Goal: Information Seeking & Learning: Learn about a topic

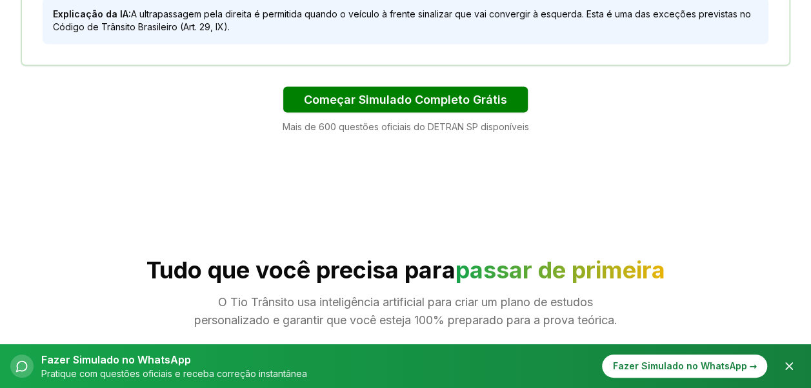
scroll to position [1161, 0]
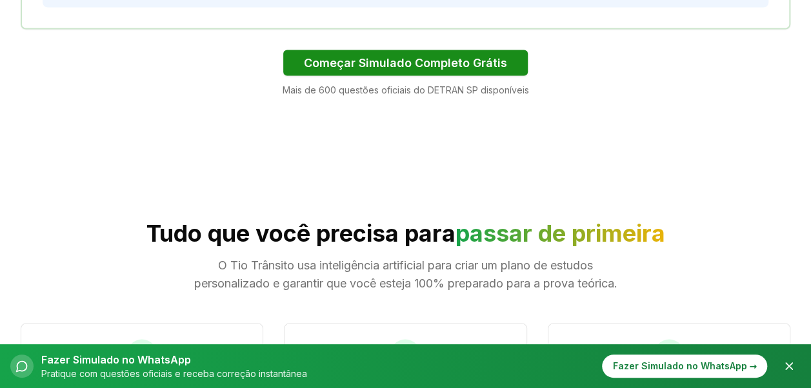
click at [413, 60] on button "Começar Simulado Completo Grátis" at bounding box center [405, 63] width 244 height 26
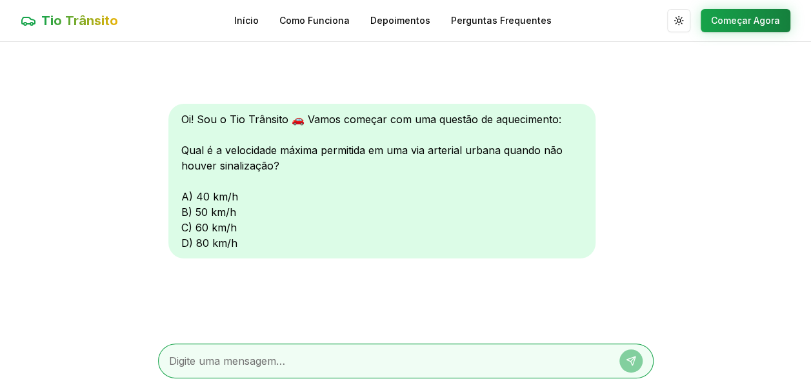
click at [212, 192] on div "Oi! Sou o Tio Trânsito 🚗 Vamos começar com uma questão de aquecimento: Qual é a…" at bounding box center [381, 181] width 427 height 155
click at [193, 190] on div "Oi! Sou o Tio Trânsito 🚗 Vamos começar com uma questão de aquecimento: Qual é a…" at bounding box center [381, 181] width 427 height 155
click at [188, 198] on div "Oi! Sou o Tio Trânsito 🚗 Vamos começar com uma questão de aquecimento: Qual é a…" at bounding box center [381, 181] width 427 height 155
click at [259, 359] on textarea at bounding box center [387, 360] width 437 height 15
type textarea "a"
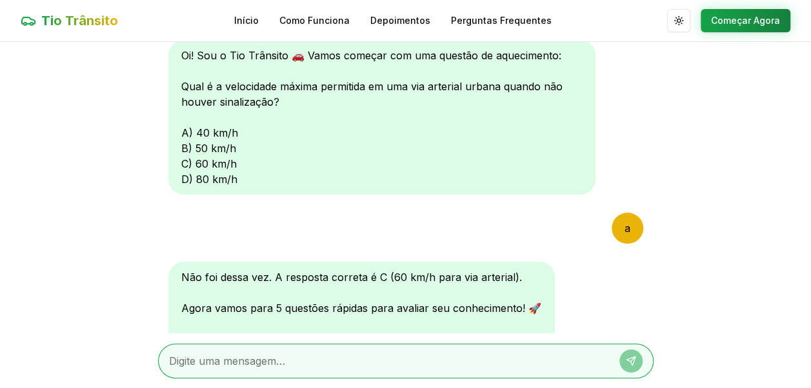
scroll to position [206, 0]
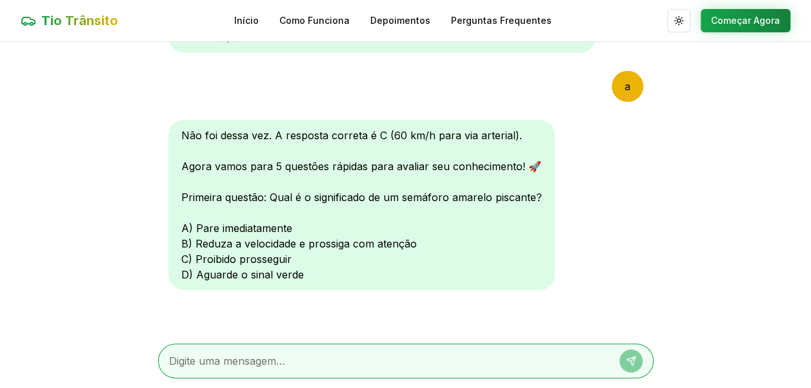
click at [246, 360] on textarea at bounding box center [387, 360] width 437 height 15
type textarea "d"
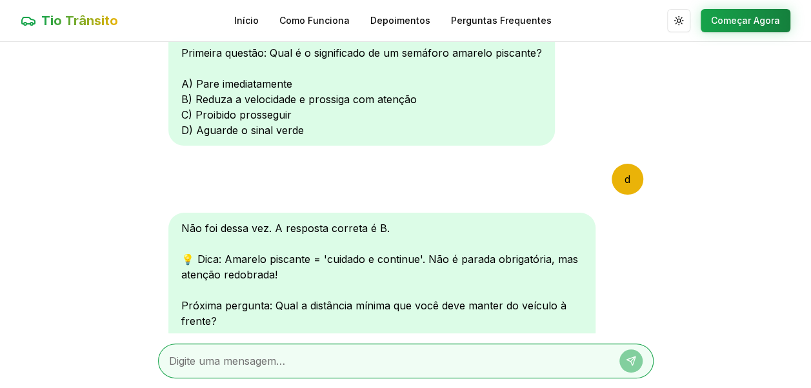
scroll to position [541, 0]
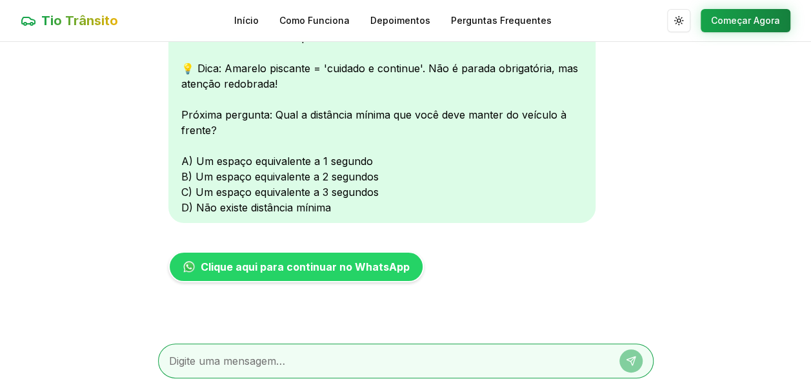
type textarea "b"
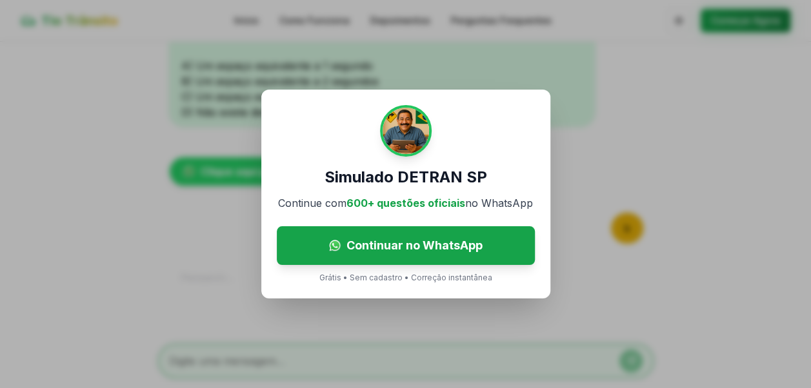
scroll to position [686, 0]
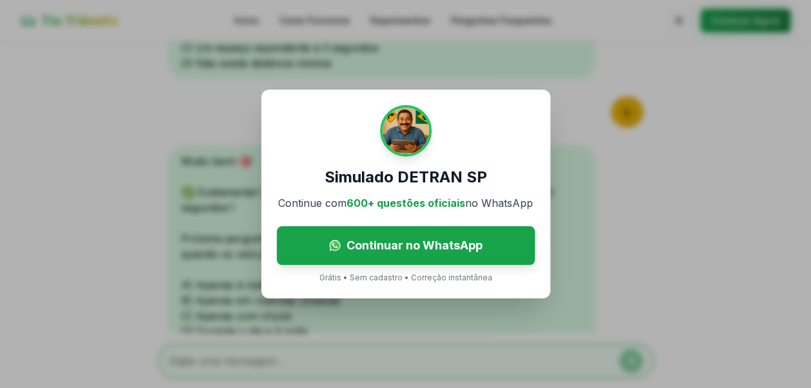
click at [121, 160] on div "Simulado DETRAN SP Continue com 600+ questões oficiais no WhatsApp Continuar no…" at bounding box center [405, 194] width 811 height 388
click at [356, 79] on div "Simulado DETRAN SP Continue com 600+ questões oficiais no WhatsApp Continuar no…" at bounding box center [405, 194] width 811 height 388
